Goal: Task Accomplishment & Management: Manage account settings

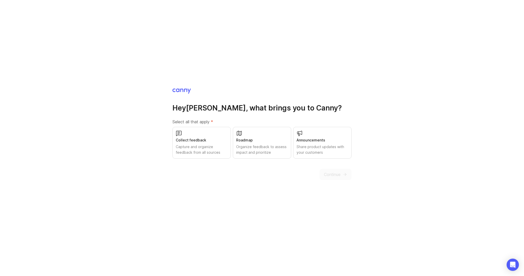
click at [201, 148] on div "Capture and organize feedback from all sources" at bounding box center [202, 149] width 52 height 11
click at [339, 178] on button "Continue" at bounding box center [336, 174] width 32 height 11
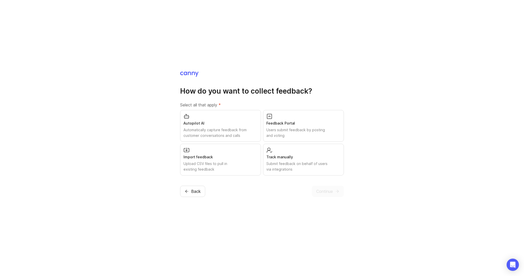
click at [303, 124] on div "Feedback Portal" at bounding box center [303, 124] width 74 height 6
click at [248, 151] on div "Import feedback Upload CSV files to pull in existing feedback" at bounding box center [220, 160] width 81 height 32
click at [335, 195] on button "Continue" at bounding box center [328, 191] width 32 height 11
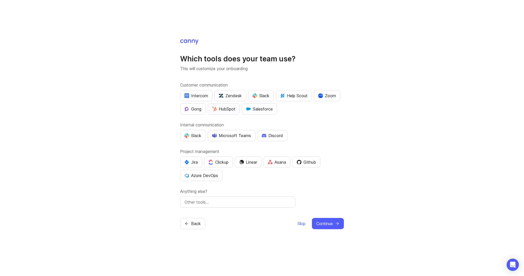
click at [230, 108] on div "HubSpot" at bounding box center [223, 109] width 23 height 6
click at [244, 138] on button "Microsoft Teams" at bounding box center [232, 135] width 48 height 11
click at [229, 159] on button "Clickup" at bounding box center [218, 162] width 29 height 11
click at [312, 165] on div "Github" at bounding box center [306, 162] width 19 height 6
click at [330, 221] on span "Continue" at bounding box center [324, 224] width 17 height 6
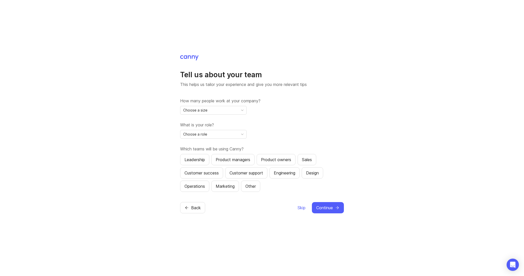
click at [220, 110] on div "Choose a size" at bounding box center [209, 110] width 58 height 8
click at [222, 127] on li "2-10" at bounding box center [213, 128] width 66 height 8
click at [228, 135] on div "Choose a role" at bounding box center [209, 134] width 58 height 8
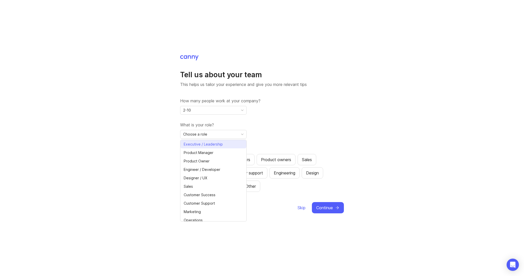
click at [227, 144] on li "Executive / Leadership" at bounding box center [213, 144] width 66 height 8
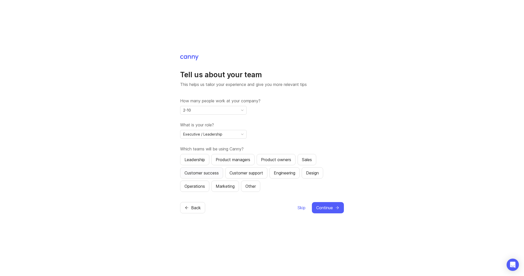
click at [211, 173] on div "Customer success" at bounding box center [202, 173] width 34 height 6
click at [205, 162] on div "Leadership" at bounding box center [195, 160] width 20 height 6
click at [204, 181] on button "Operations" at bounding box center [194, 186] width 29 height 11
click at [319, 173] on div "Design" at bounding box center [312, 173] width 13 height 6
click at [326, 209] on span "Continue" at bounding box center [324, 208] width 17 height 6
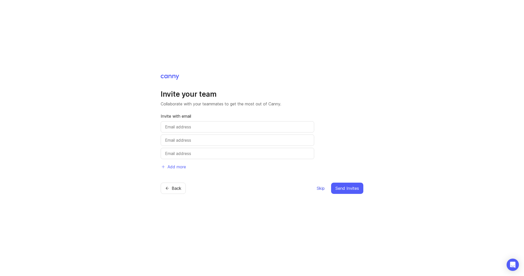
click at [323, 189] on span "Skip" at bounding box center [321, 188] width 8 height 6
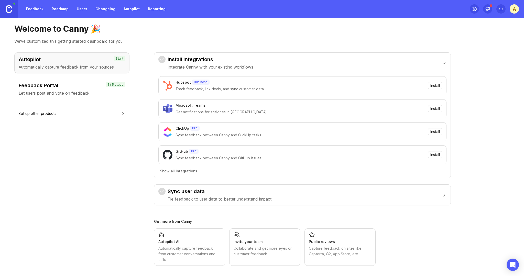
scroll to position [8, 0]
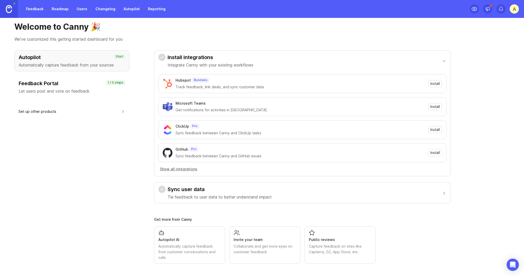
click at [110, 89] on p "Let users post and vote on feedback" at bounding box center [72, 91] width 106 height 6
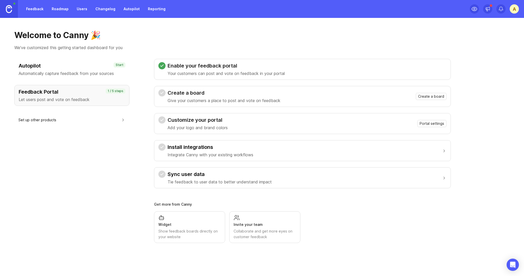
scroll to position [0, 0]
click at [430, 95] on span "Create a board" at bounding box center [431, 96] width 26 height 5
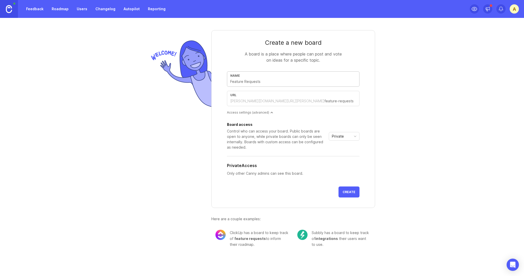
type input "u"
type input "uN"
type input "un"
type input "uNI"
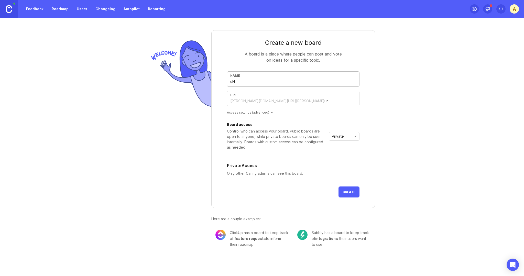
type input "uni"
type input "U"
type input "u"
type input "Un"
type input "un"
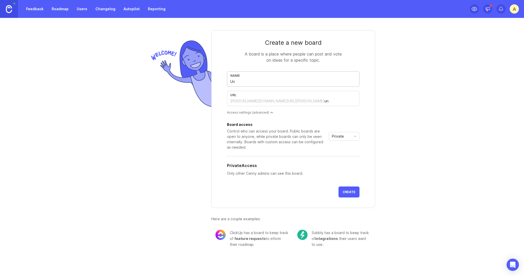
type input "Uni"
type input "uni"
type input "Unik"
type input "unik"
type input "Uniko"
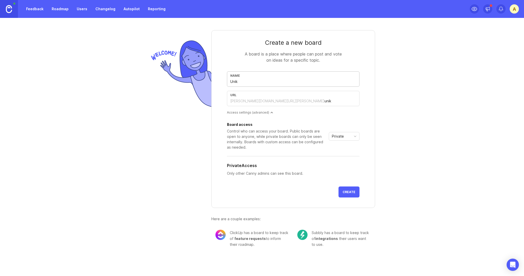
type input "uniko"
type input "Uniko"
click at [263, 113] on div "Access settings (advanced)" at bounding box center [293, 112] width 133 height 4
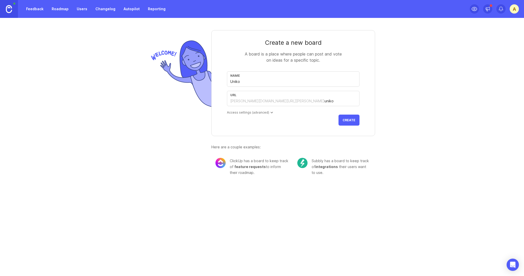
click at [263, 113] on div "Access settings (advanced)" at bounding box center [293, 112] width 133 height 4
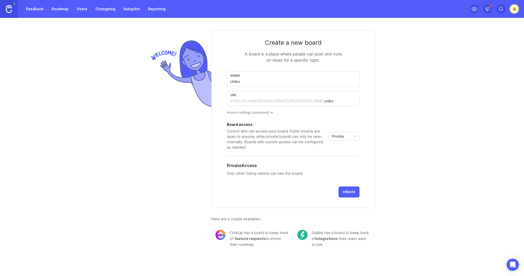
click at [341, 136] on span "Private" at bounding box center [338, 137] width 12 height 6
click at [377, 138] on div "Create a new board A board is a place where people can post and vote on ideas f…" at bounding box center [262, 137] width 246 height 238
click at [345, 190] on span "Create" at bounding box center [349, 192] width 13 height 4
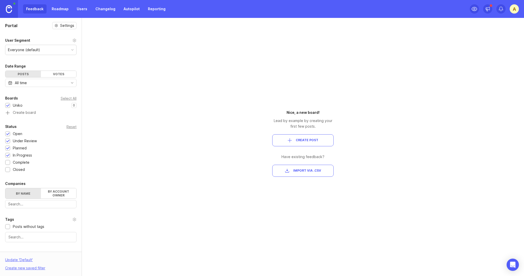
click at [317, 172] on span "Import via .csv" at bounding box center [307, 171] width 28 height 4
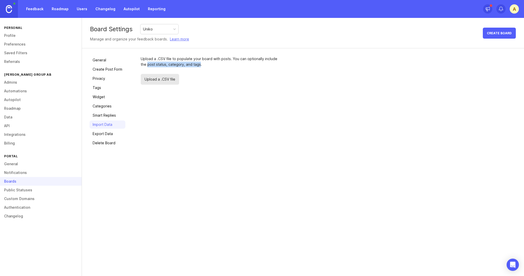
drag, startPoint x: 147, startPoint y: 66, endPoint x: 199, endPoint y: 66, distance: 52.0
click at [199, 66] on div "Upload a .CSV file to populate your board with posts. You can optionally includ…" at bounding box center [211, 61] width 141 height 11
copy div "post status, category, and tags"
click at [156, 82] on span "Upload a .CSV file" at bounding box center [160, 79] width 38 height 11
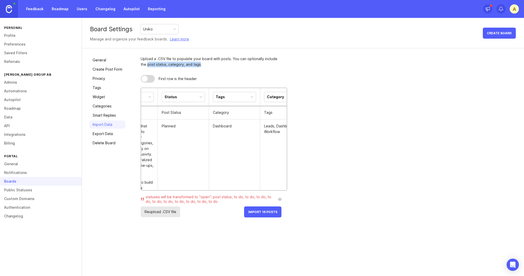
scroll to position [0, 90]
click at [251, 98] on div "Tags" at bounding box center [230, 97] width 43 height 10
click at [273, 96] on div "Skip" at bounding box center [281, 97] width 43 height 10
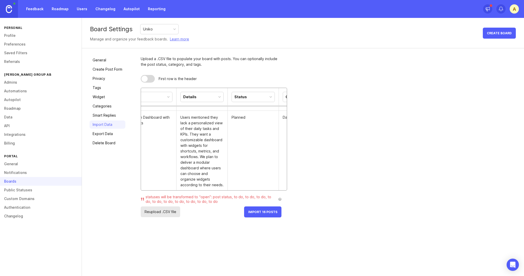
scroll to position [123, 0]
click at [262, 215] on button "Import 16 Posts" at bounding box center [262, 212] width 37 height 11
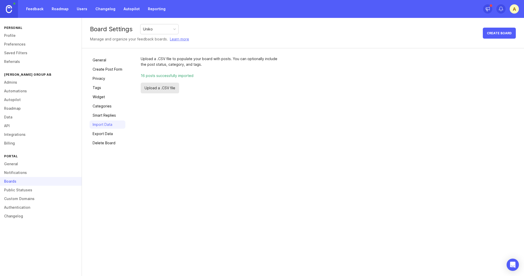
click at [38, 8] on link "Feedback" at bounding box center [35, 8] width 24 height 9
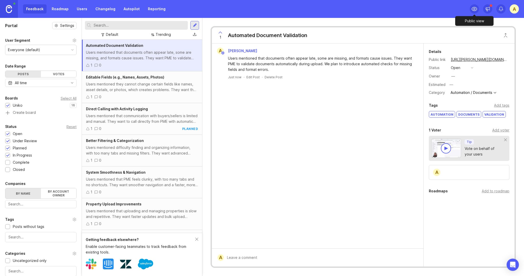
click at [474, 10] on icon at bounding box center [475, 9] width 6 height 6
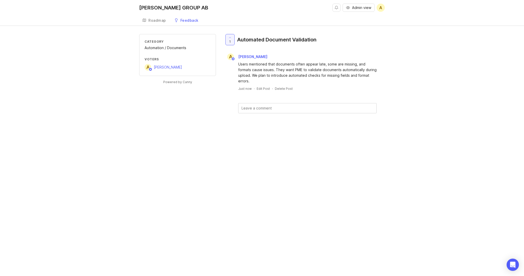
click at [157, 10] on div "[PERSON_NAME] GROUP AB" at bounding box center [173, 7] width 69 height 5
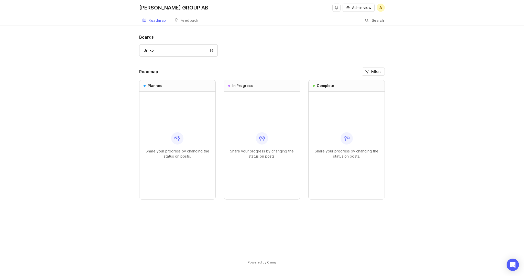
click at [166, 49] on div "Uniko 16" at bounding box center [179, 51] width 70 height 6
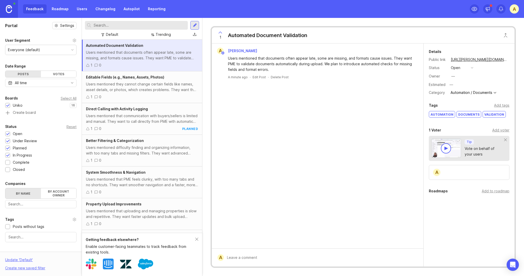
click at [514, 11] on div "A" at bounding box center [514, 8] width 9 height 9
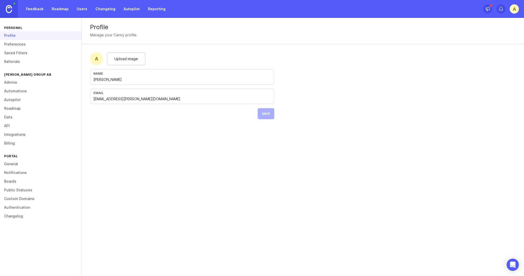
click at [117, 61] on span "Upload image" at bounding box center [126, 59] width 24 height 6
click at [268, 117] on button "Save" at bounding box center [266, 113] width 17 height 11
click at [32, 43] on link "Preferences" at bounding box center [41, 44] width 82 height 9
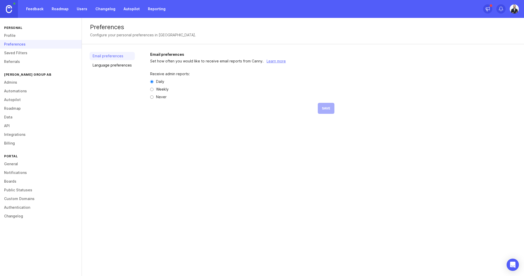
click at [31, 83] on link "Admins" at bounding box center [41, 82] width 82 height 9
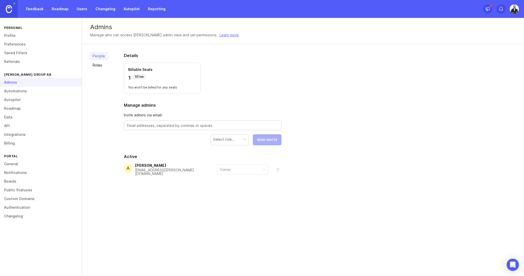
click at [28, 90] on link "Automations" at bounding box center [41, 91] width 82 height 9
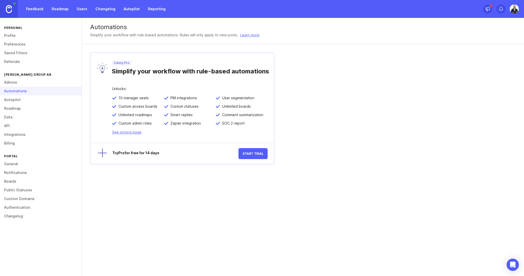
click at [28, 98] on link "Autopilot" at bounding box center [41, 99] width 82 height 9
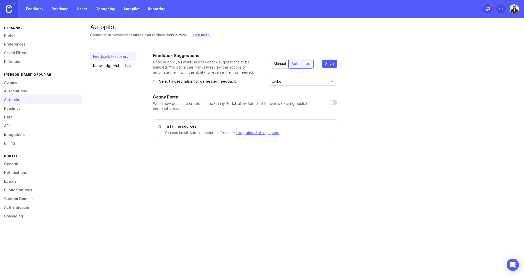
click at [31, 109] on link "Roadmap" at bounding box center [41, 108] width 82 height 9
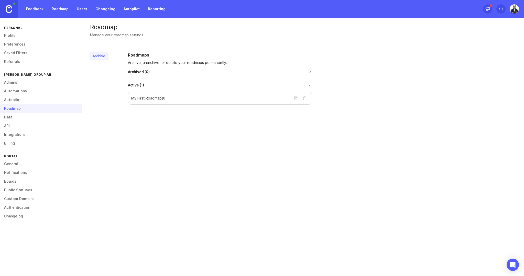
click at [28, 118] on link "Data" at bounding box center [41, 117] width 82 height 9
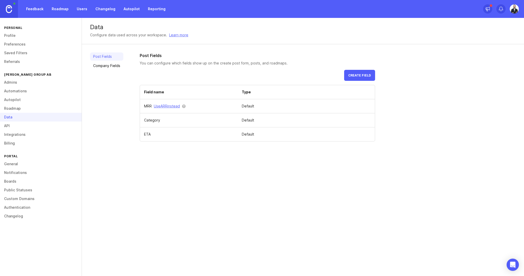
click at [25, 126] on link "API" at bounding box center [41, 126] width 82 height 9
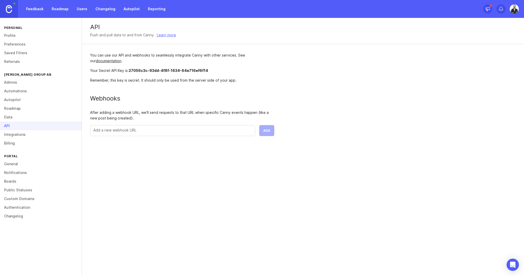
click at [34, 135] on link "Integrations" at bounding box center [41, 134] width 82 height 9
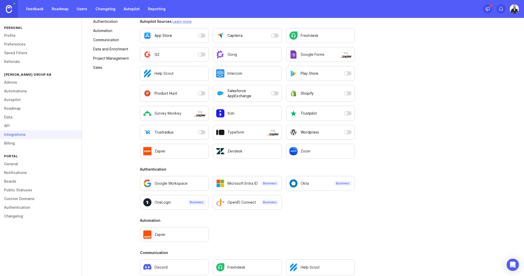
scroll to position [95, 0]
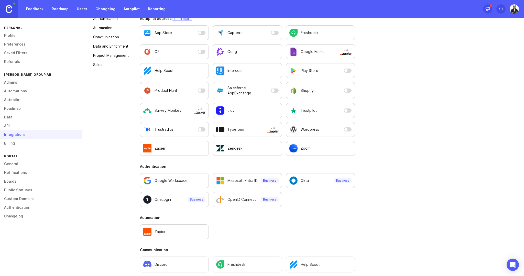
click at [324, 130] on div "Wordpress" at bounding box center [316, 129] width 52 height 8
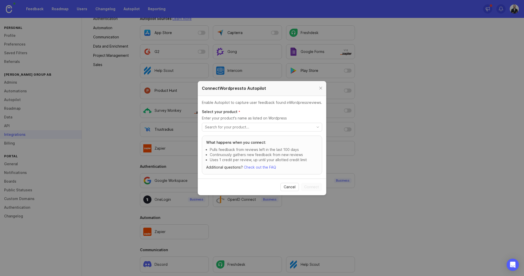
click at [320, 87] on div at bounding box center [321, 88] width 6 height 6
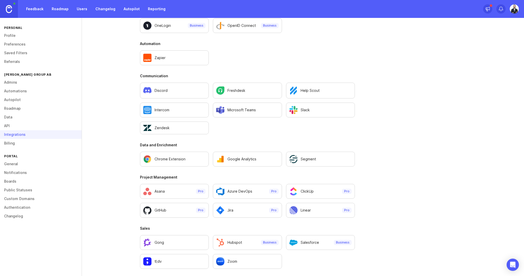
scroll to position [270, 0]
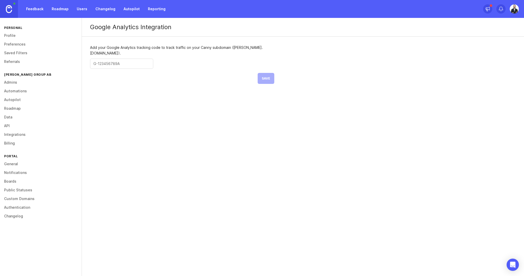
click at [32, 142] on link "Billing" at bounding box center [41, 143] width 82 height 9
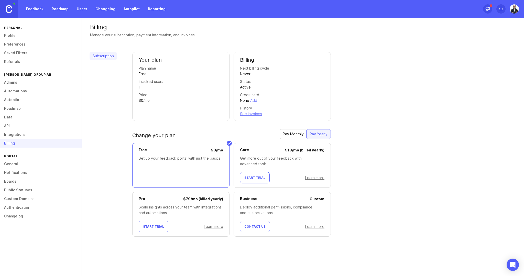
click at [33, 163] on link "General" at bounding box center [41, 164] width 82 height 9
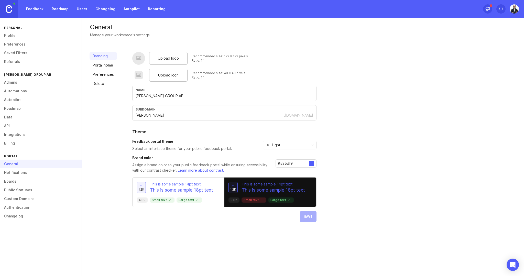
click at [171, 59] on span "Upload logo" at bounding box center [168, 59] width 21 height 6
click at [172, 61] on div "Upload logo" at bounding box center [168, 58] width 38 height 13
click at [312, 163] on div at bounding box center [311, 163] width 5 height 5
click at [300, 162] on input "#525df9" at bounding box center [293, 164] width 31 height 6
paste input "463aff"
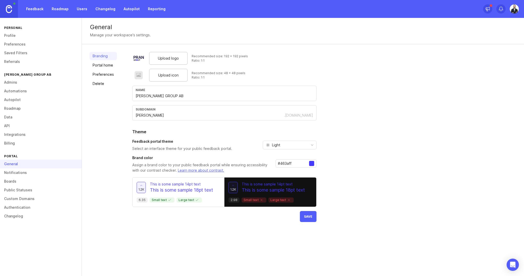
type input "#463aff"
click at [309, 217] on span "Save" at bounding box center [308, 217] width 8 height 4
click at [109, 65] on link "Portal home" at bounding box center [103, 65] width 27 height 8
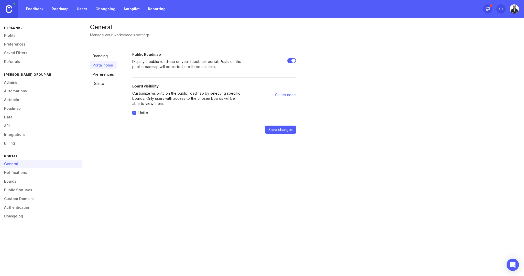
click at [109, 73] on link "Preferences" at bounding box center [103, 74] width 27 height 8
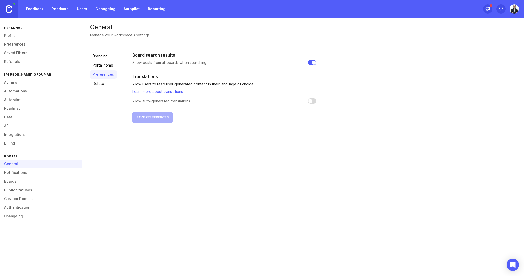
click at [103, 80] on link "Delete" at bounding box center [103, 84] width 27 height 8
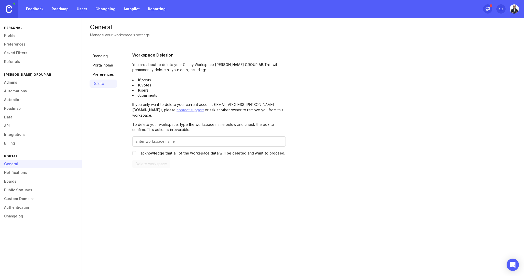
click at [48, 172] on link "Notifications" at bounding box center [41, 172] width 82 height 9
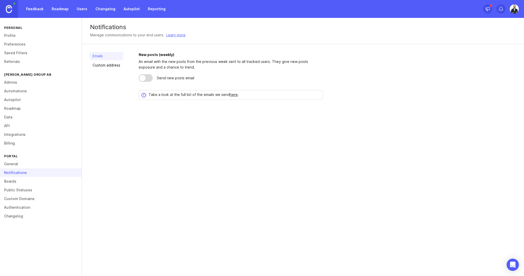
click at [48, 179] on link "Boards" at bounding box center [41, 181] width 82 height 9
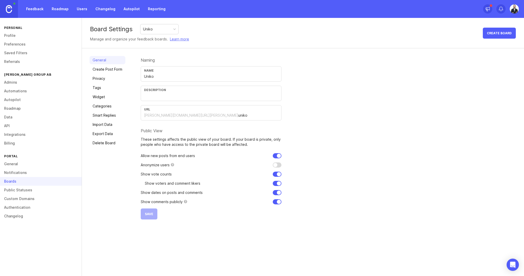
click at [114, 71] on link "Create Post Form" at bounding box center [108, 69] width 36 height 8
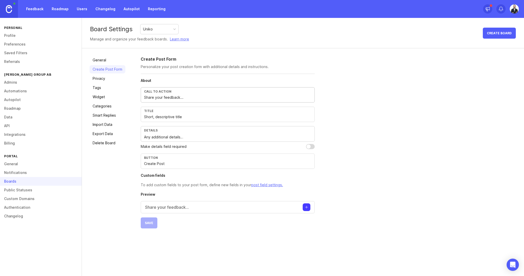
click at [220, 99] on input "Share your feedback..." at bounding box center [227, 98] width 167 height 6
click at [341, 120] on div "Create Post Form Personalize your post creation form with additional details an…" at bounding box center [329, 142] width 376 height 173
click at [218, 208] on div "Share your feedback..." at bounding box center [228, 207] width 174 height 12
click at [351, 210] on div "Create Post Form Personalize your post creation form with additional details an…" at bounding box center [329, 171] width 376 height 230
click at [109, 82] on link "Privacy" at bounding box center [108, 78] width 36 height 8
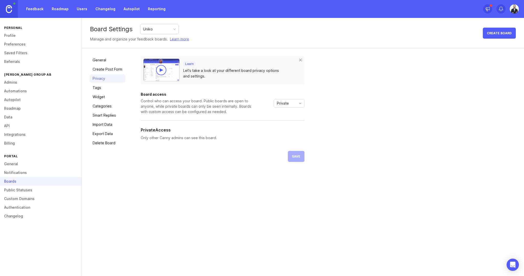
click at [109, 89] on link "Tags" at bounding box center [108, 88] width 36 height 8
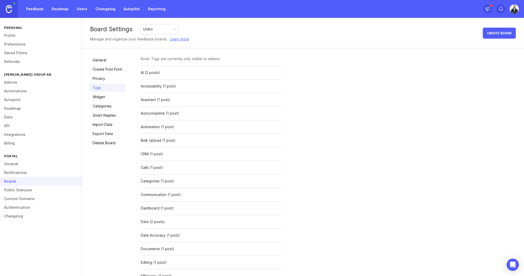
click at [109, 97] on link "Widget" at bounding box center [108, 97] width 36 height 8
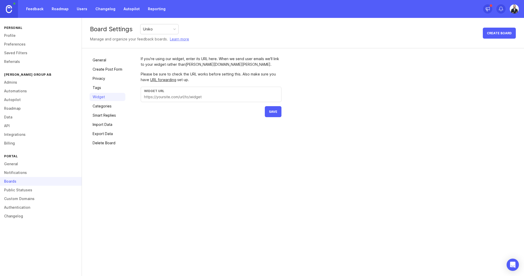
click at [109, 105] on link "Categories" at bounding box center [108, 106] width 36 height 8
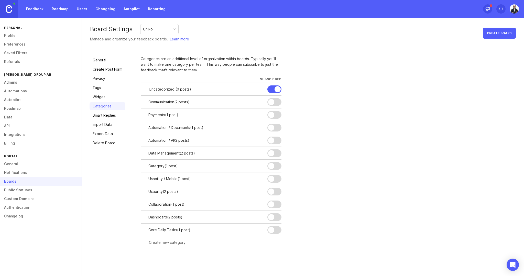
click at [109, 99] on link "Widget" at bounding box center [108, 97] width 36 height 8
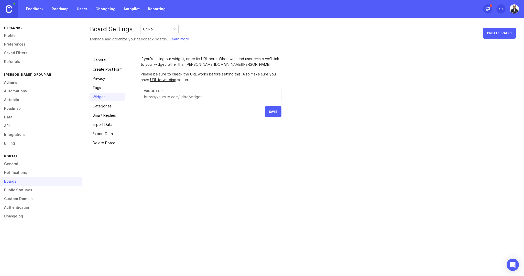
click at [112, 104] on link "Categories" at bounding box center [108, 106] width 36 height 8
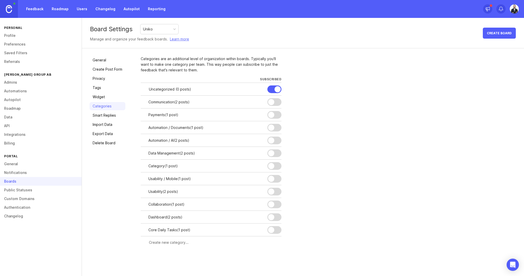
click at [116, 113] on link "Smart Replies" at bounding box center [108, 115] width 36 height 8
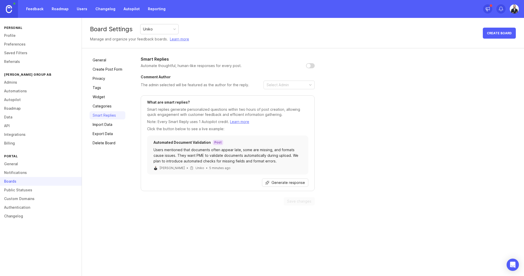
click at [116, 108] on link "Categories" at bounding box center [108, 106] width 36 height 8
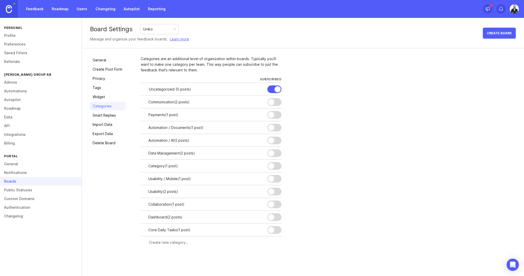
click at [116, 115] on link "Smart Replies" at bounding box center [108, 115] width 36 height 8
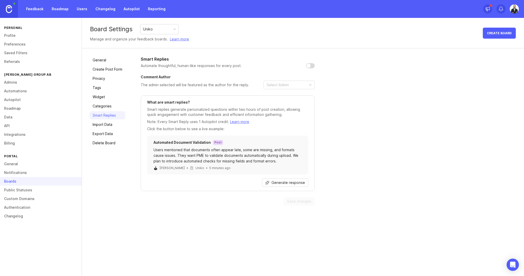
click at [114, 126] on link "Import Data" at bounding box center [108, 125] width 36 height 8
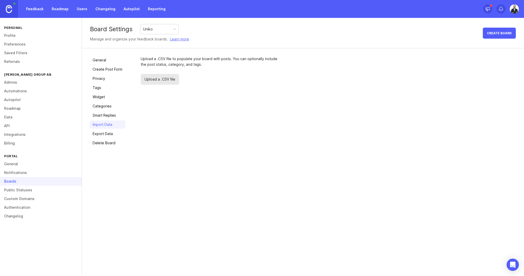
click at [113, 132] on link "Export Data" at bounding box center [108, 134] width 36 height 8
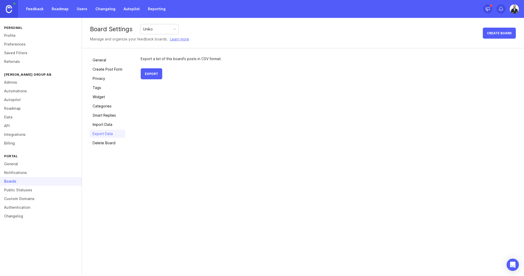
click at [34, 190] on link "Public Statuses" at bounding box center [41, 190] width 82 height 9
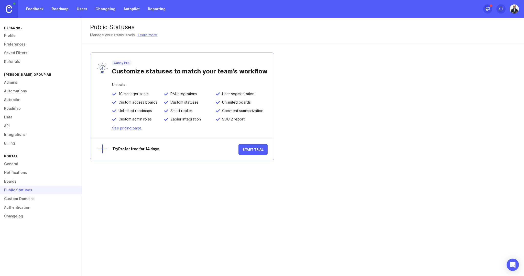
click at [33, 199] on link "Custom Domains" at bounding box center [41, 199] width 82 height 9
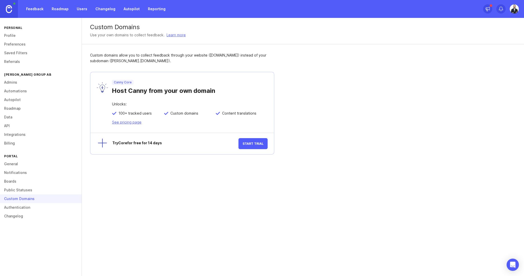
click at [33, 206] on link "Authentication" at bounding box center [41, 207] width 82 height 9
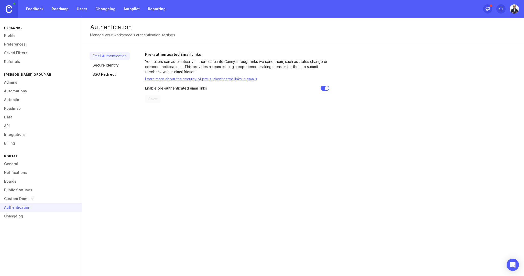
click at [30, 215] on link "Changelog" at bounding box center [41, 216] width 82 height 9
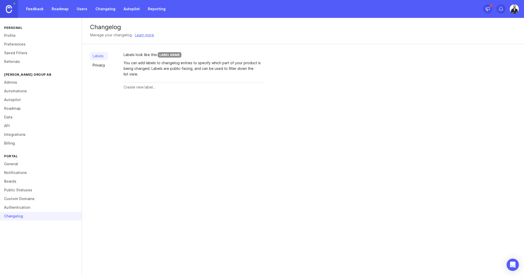
click at [30, 36] on link "Profile" at bounding box center [41, 35] width 82 height 9
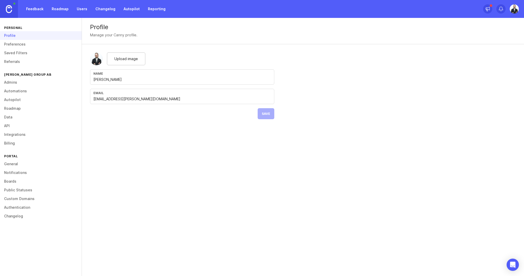
click at [405, 86] on div "Profile Manage your Canny profile. Upload image Name [PERSON_NAME] Email [PERSO…" at bounding box center [303, 73] width 442 height 110
